Goal: Task Accomplishment & Management: Use online tool/utility

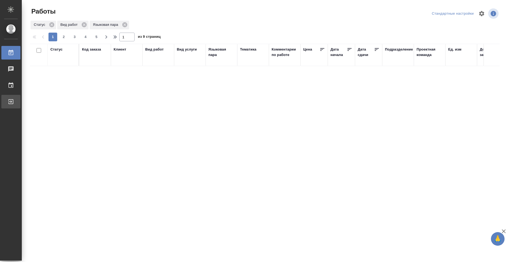
click at [11, 103] on div "Выйти" at bounding box center [4, 102] width 14 height 8
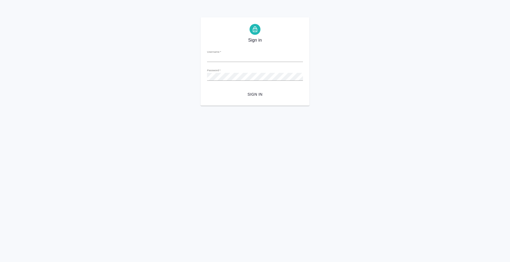
type input "n.kolyshkin@awatera.com"
click at [248, 91] on span "Sign in" at bounding box center [254, 94] width 87 height 7
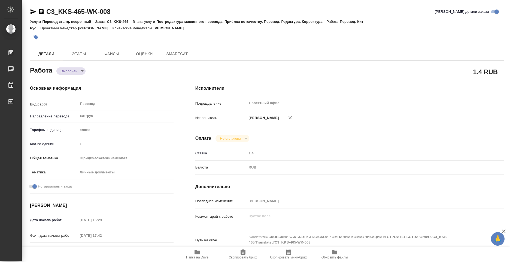
type textarea "x"
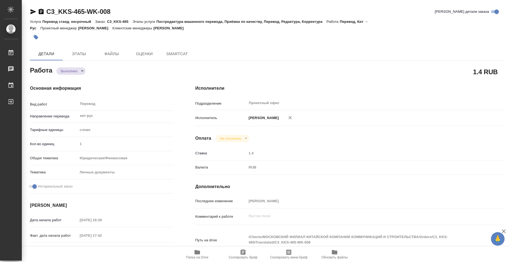
type textarea "x"
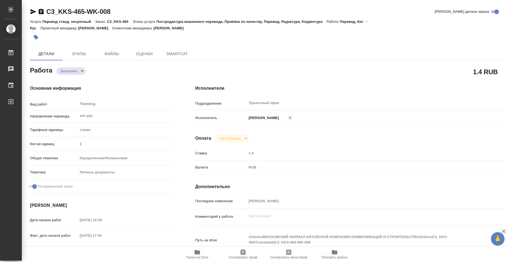
type textarea "x"
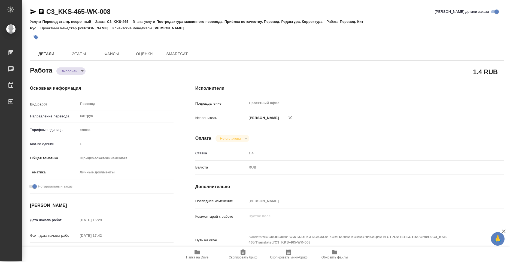
type textarea "x"
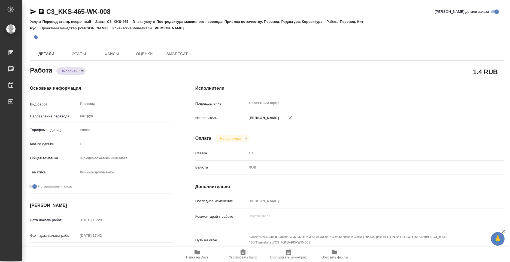
type textarea "x"
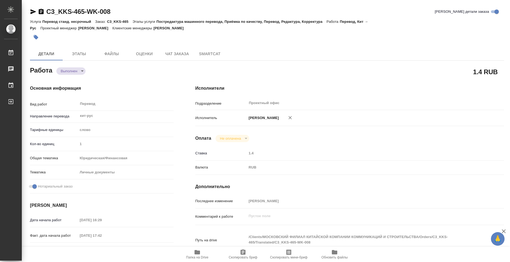
type textarea "x"
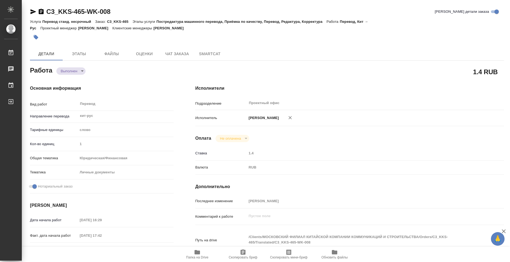
type textarea "x"
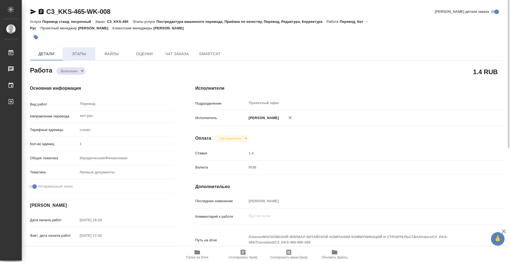
click at [73, 54] on span "Этапы" at bounding box center [79, 54] width 26 height 7
type textarea "x"
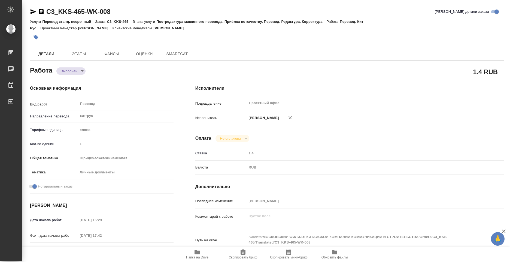
type textarea "x"
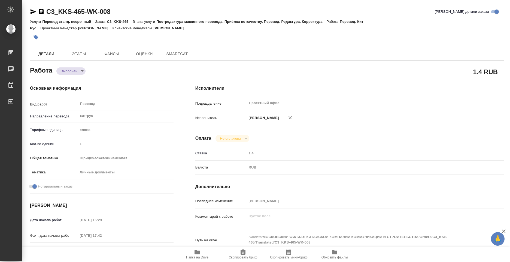
type textarea "x"
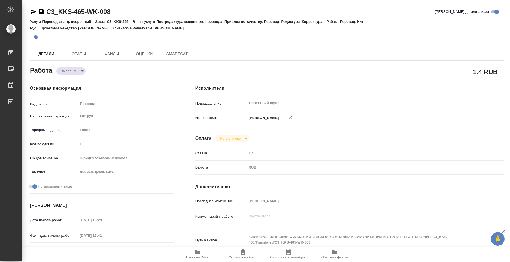
type textarea "x"
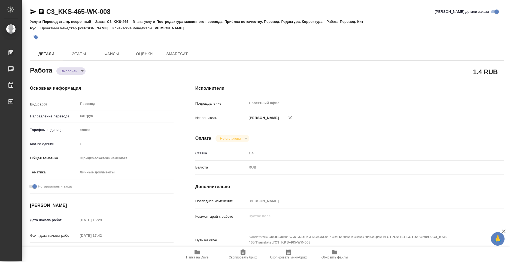
type textarea "x"
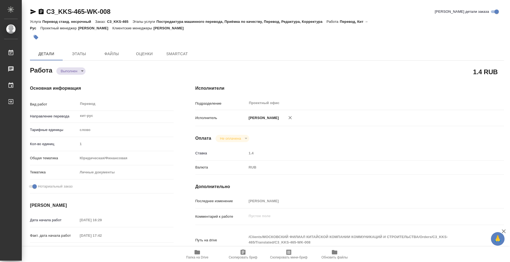
type textarea "x"
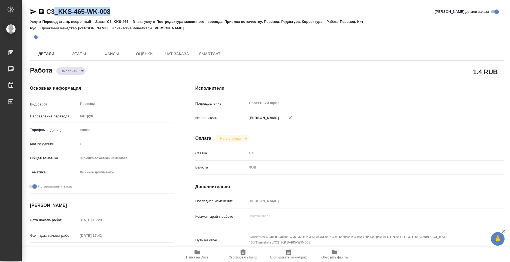
type textarea "x"
drag, startPoint x: 114, startPoint y: 12, endPoint x: 47, endPoint y: 10, distance: 66.7
click at [47, 10] on div "C3_KKS-465-WK-008 Кратко детали заказа" at bounding box center [267, 11] width 474 height 9
type textarea "x"
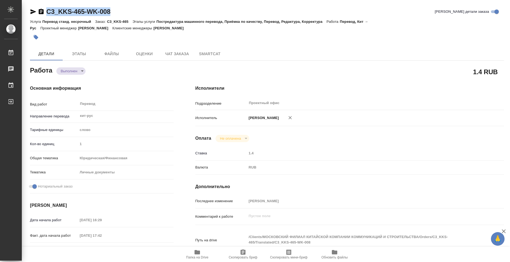
type textarea "x"
copy link "C3_KKS-465-WK-008"
